Goal: Entertainment & Leisure: Consume media (video, audio)

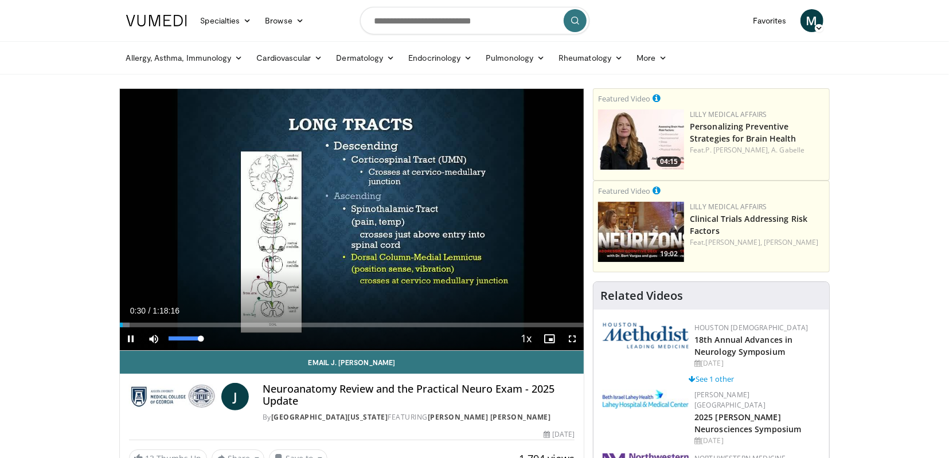
drag, startPoint x: 201, startPoint y: 341, endPoint x: 222, endPoint y: 341, distance: 20.7
click at [222, 341] on div "Mute 100%" at bounding box center [183, 338] width 80 height 23
click at [201, 340] on div "Volume Level" at bounding box center [185, 339] width 33 height 4
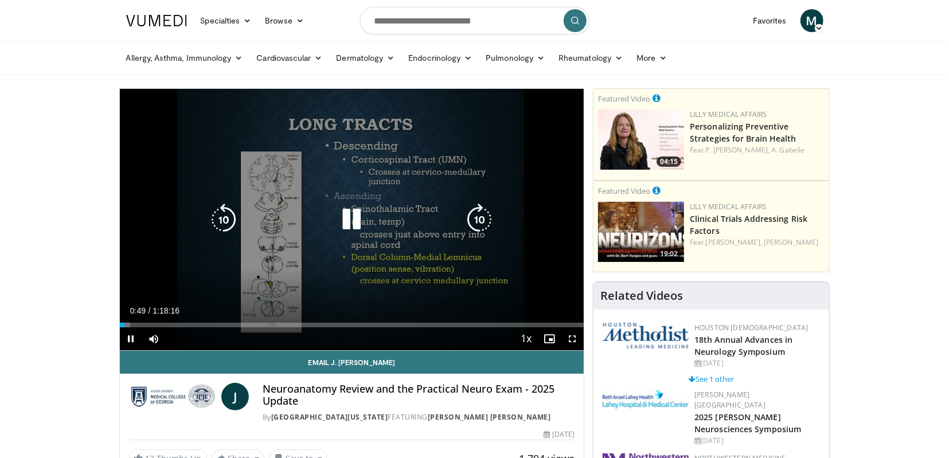
click at [348, 221] on icon "Video Player" at bounding box center [351, 220] width 32 height 32
click at [345, 219] on icon "Video Player" at bounding box center [351, 220] width 32 height 32
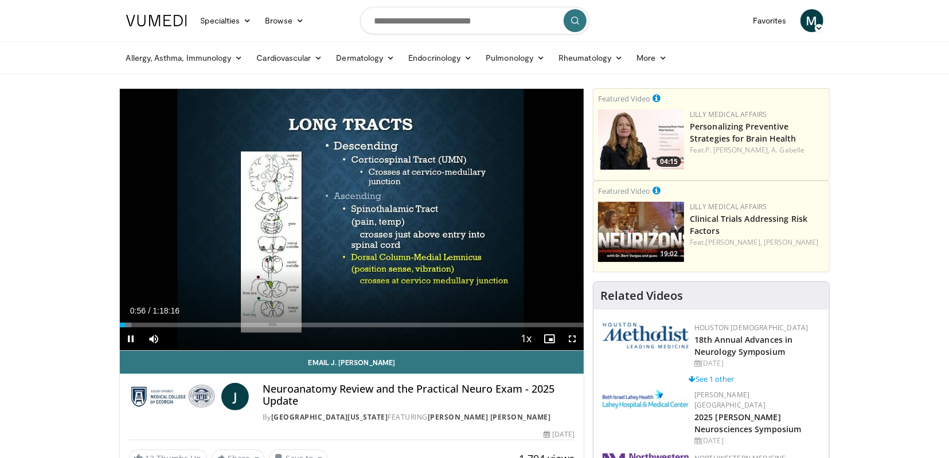
click at [226, 337] on div "Current Time 0:56 / Duration 1:18:16 Pause Skip Backward Skip Forward Mute 100%…" at bounding box center [352, 338] width 465 height 23
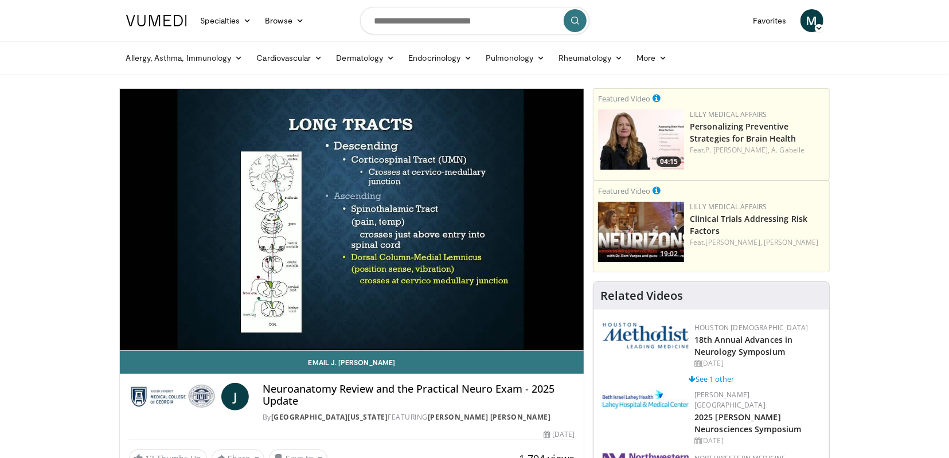
click at [226, 337] on div "10 seconds Tap to unmute" at bounding box center [352, 220] width 465 height 262
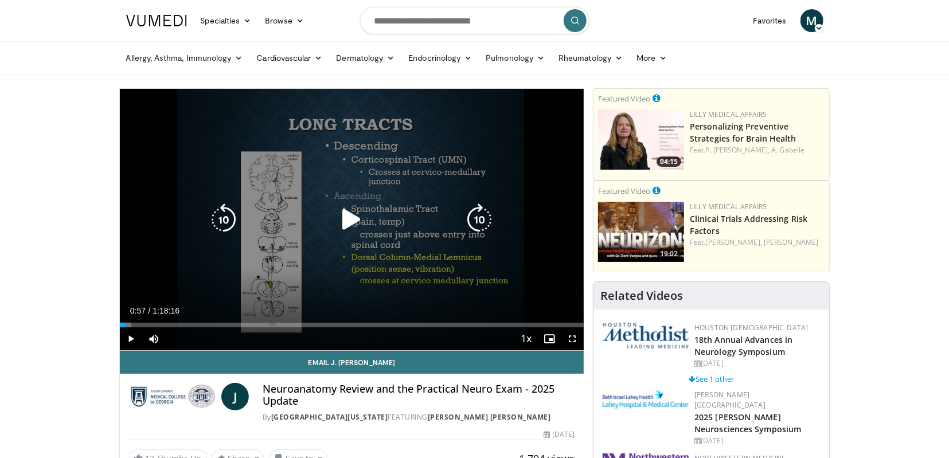
click at [348, 219] on icon "Video Player" at bounding box center [351, 220] width 32 height 32
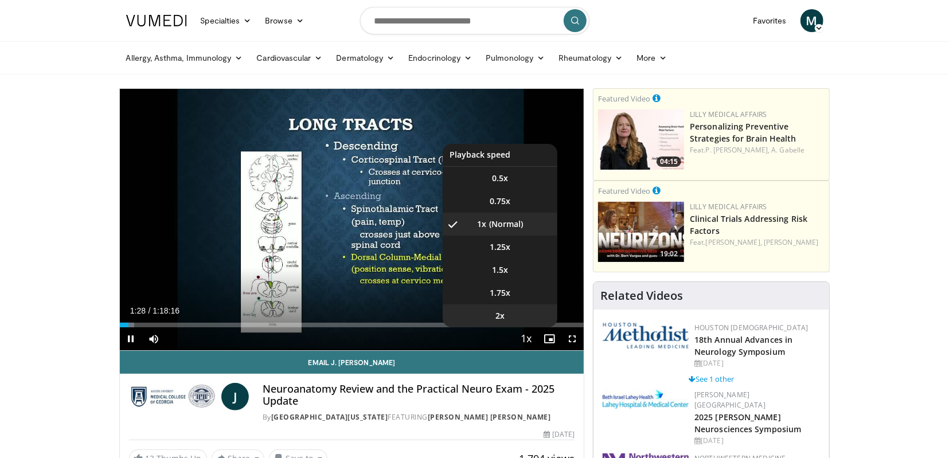
click at [521, 311] on li "2x" at bounding box center [500, 316] width 115 height 23
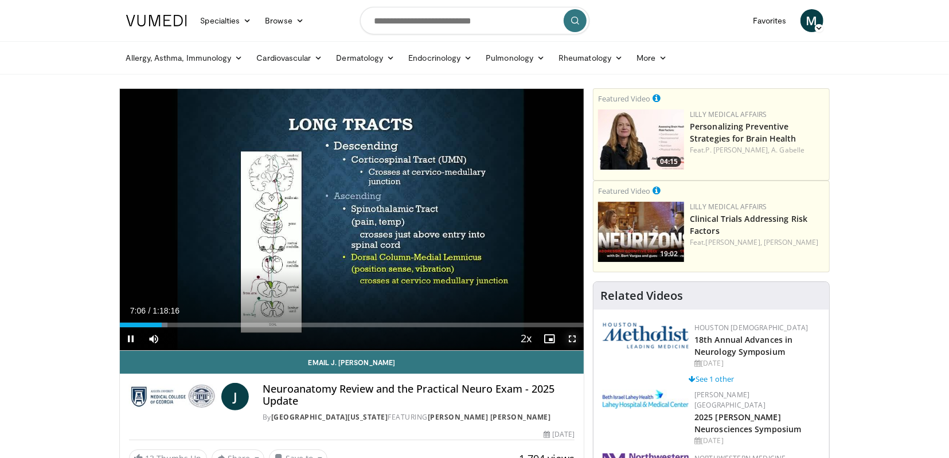
click at [573, 333] on span "Video Player" at bounding box center [572, 338] width 23 height 23
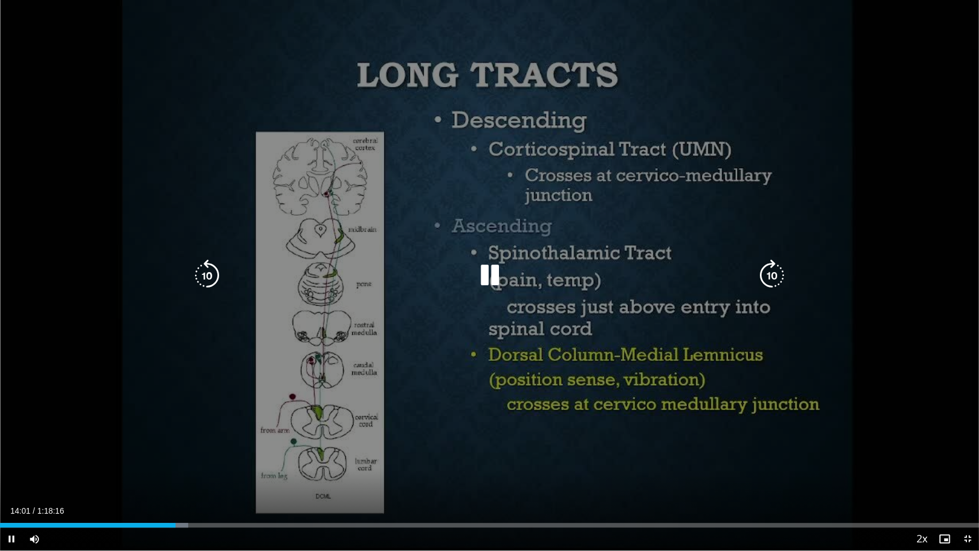
click at [482, 277] on icon "Video Player" at bounding box center [490, 275] width 32 height 32
